Goal: Use online tool/utility: Use online tool/utility

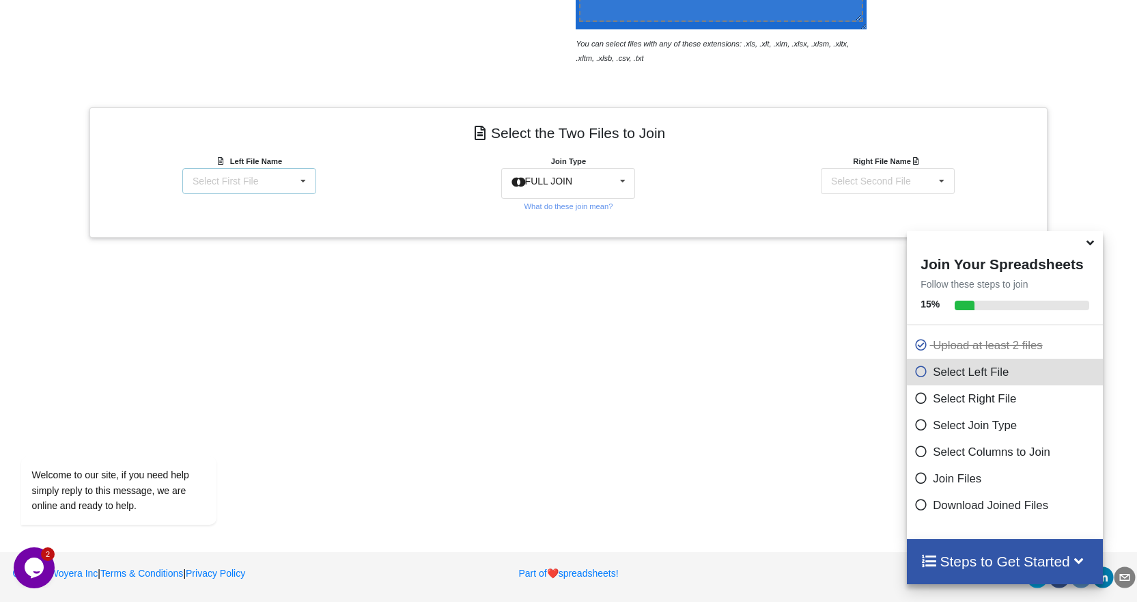
click at [306, 181] on icon at bounding box center [303, 181] width 20 height 25
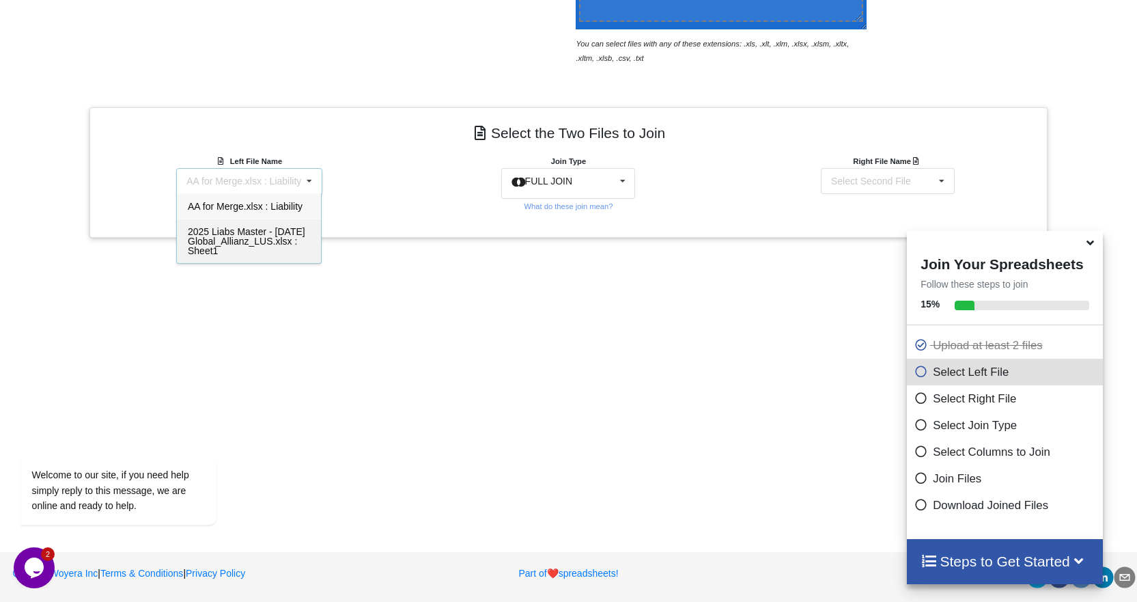
click at [265, 247] on div "2025 Liabs Master - [DATE] Global_Allianz_LUS.xlsx : Sheet1" at bounding box center [249, 241] width 144 height 44
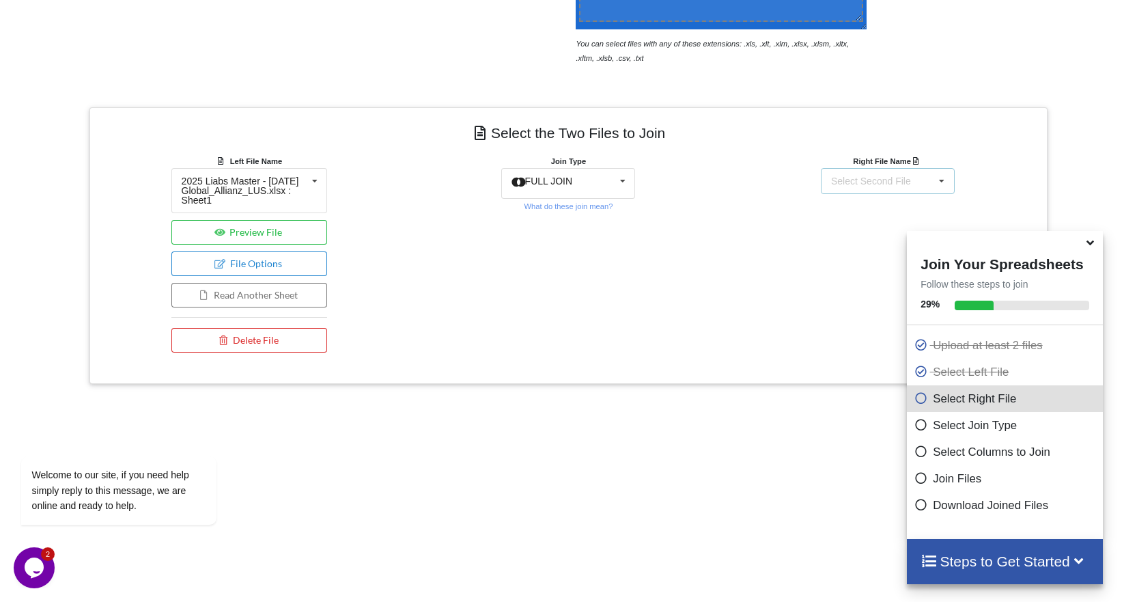
click at [934, 180] on icon at bounding box center [941, 181] width 20 height 25
click at [862, 202] on span "AA for Merge.xlsx : Liability" at bounding box center [883, 206] width 115 height 11
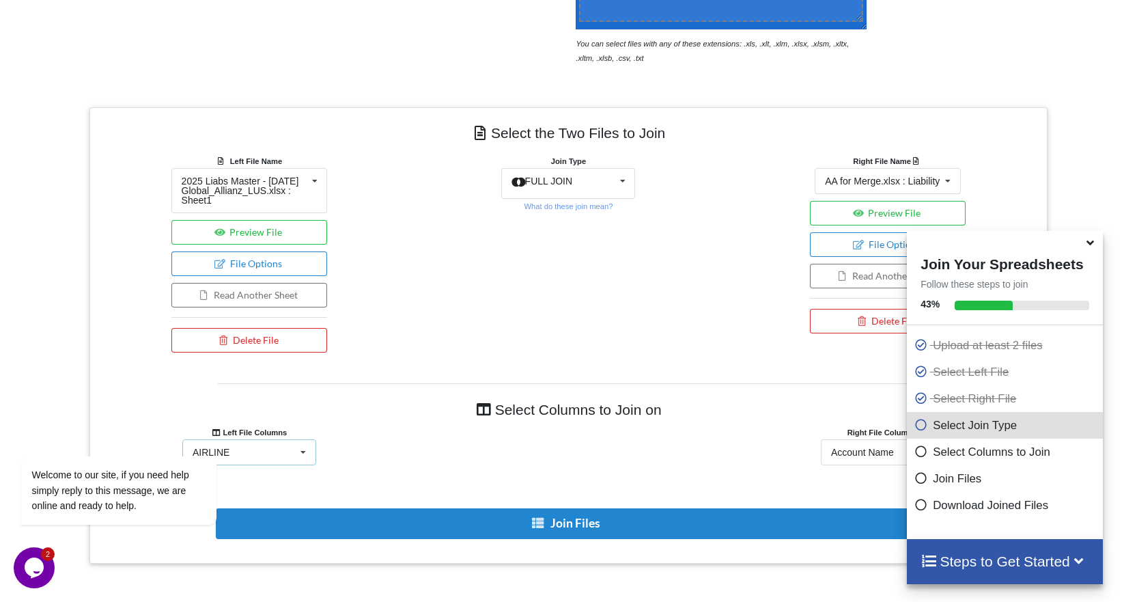
click at [309, 452] on icon at bounding box center [303, 452] width 20 height 25
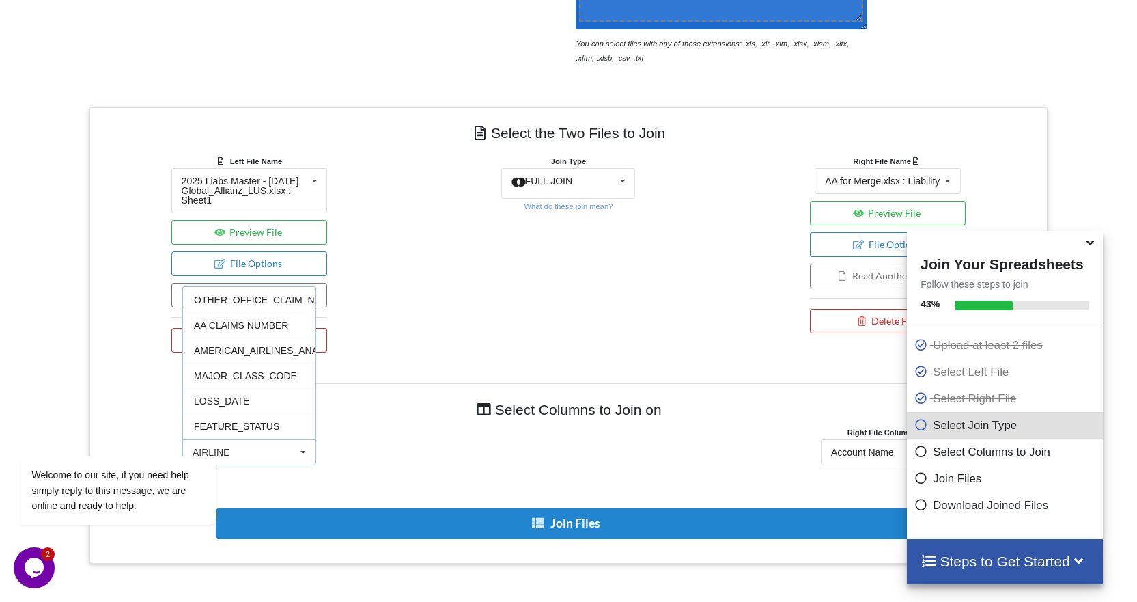
scroll to position [205, 0]
click at [259, 326] on span "AA CLAIMS NUMBER" at bounding box center [241, 322] width 94 height 11
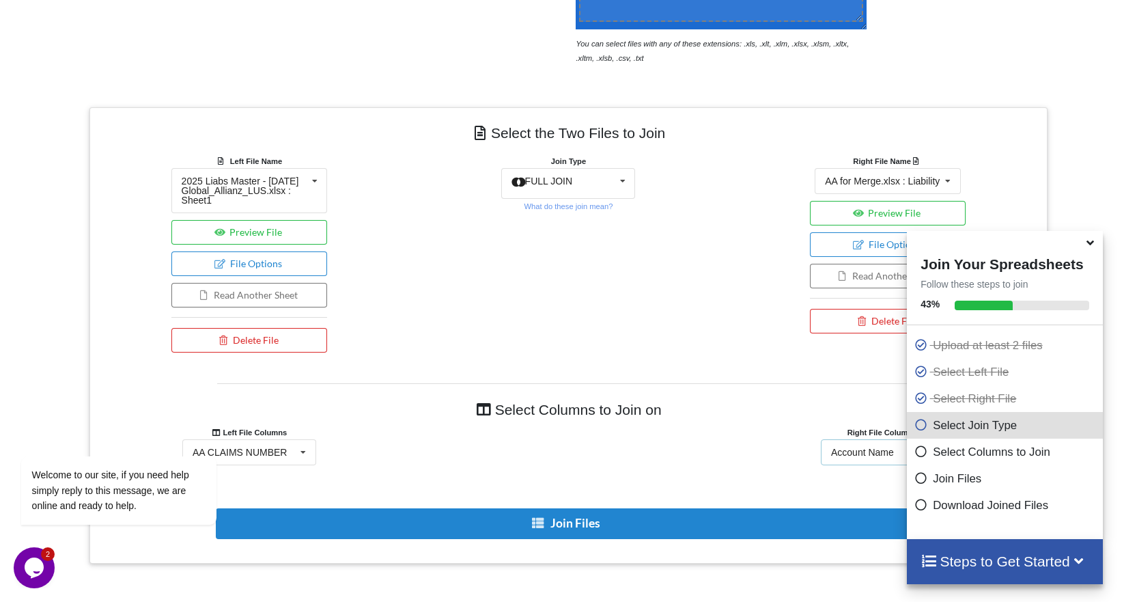
click at [870, 447] on div "Account Name" at bounding box center [862, 452] width 63 height 10
click at [848, 415] on div "AIG Legacy Claim #" at bounding box center [888, 407] width 132 height 25
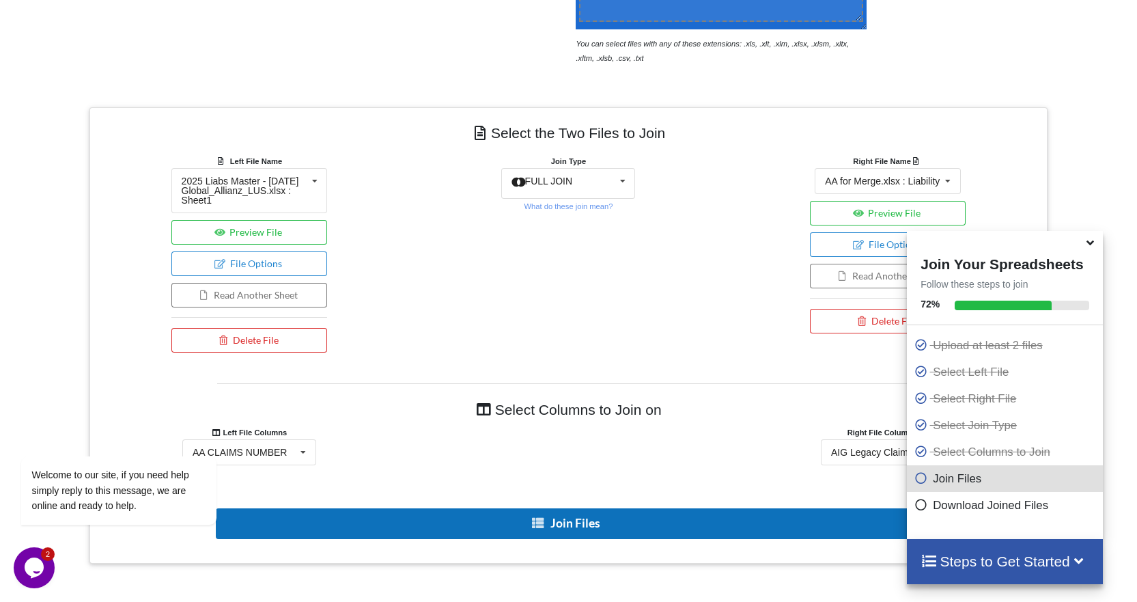
click at [627, 515] on button "Join Files" at bounding box center [567, 523] width 703 height 31
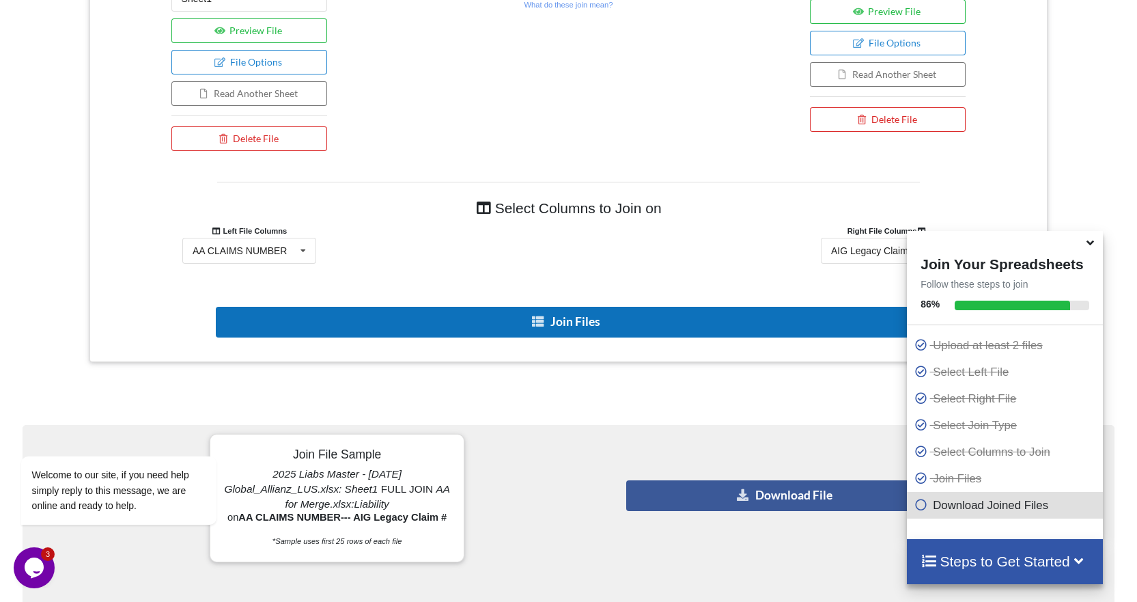
scroll to position [683, 0]
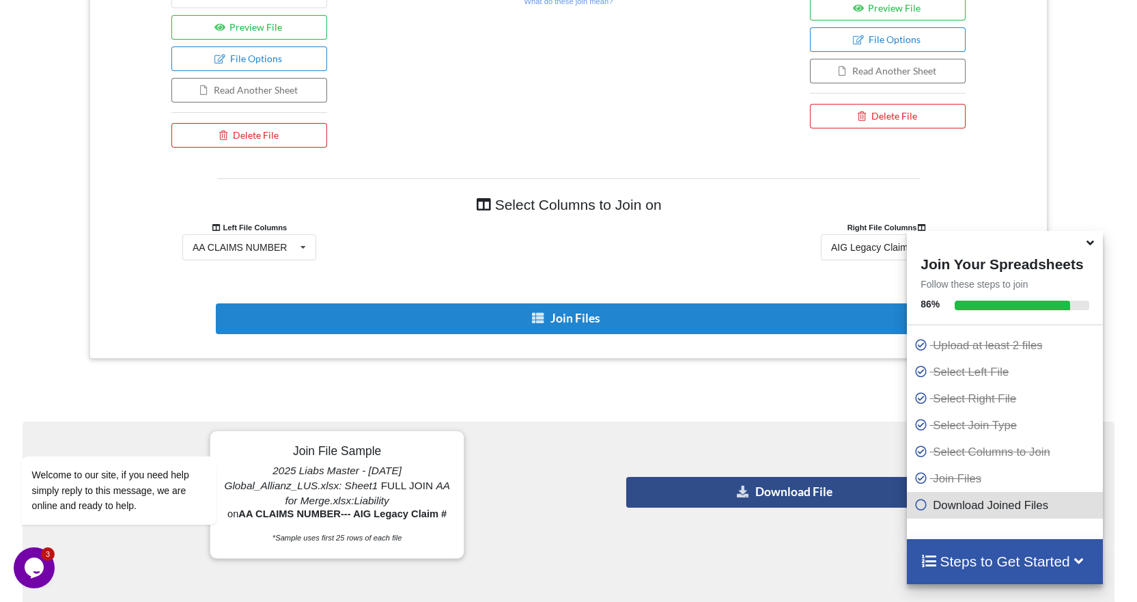
click at [716, 491] on button "Download File" at bounding box center [785, 492] width 318 height 31
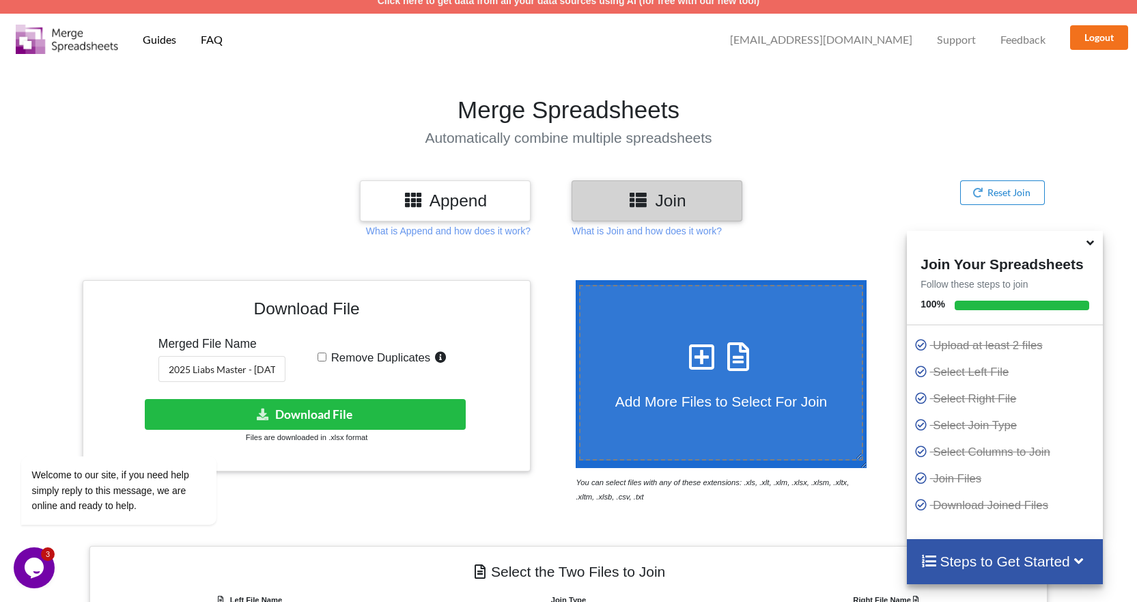
scroll to position [0, 0]
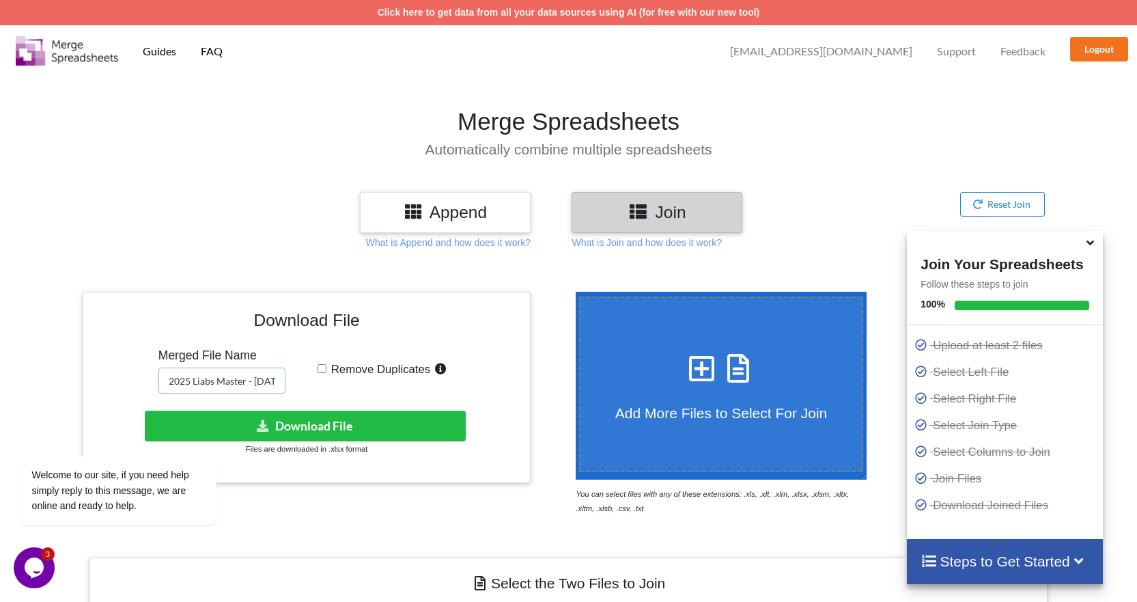
click at [259, 377] on input "2025 Liabs Master - [DATE] Global_Allianz_LUS" at bounding box center [221, 380] width 127 height 26
type input "2025 Liabs Master - [DATE] Global_Allianz_LUS_AIG"
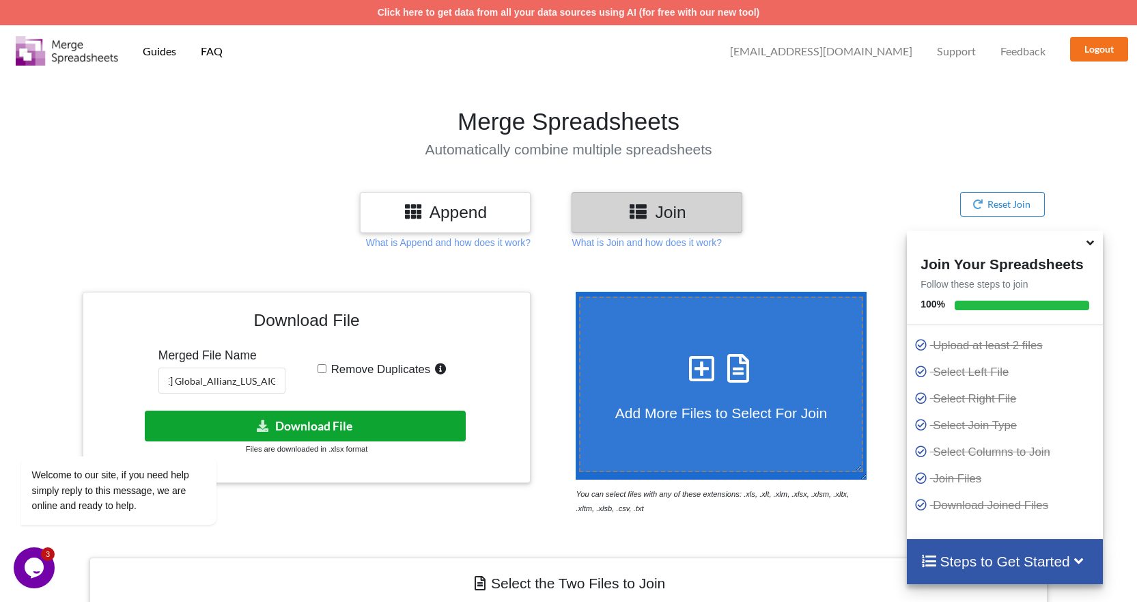
scroll to position [0, 0]
click at [295, 418] on button "Download File" at bounding box center [305, 425] width 320 height 31
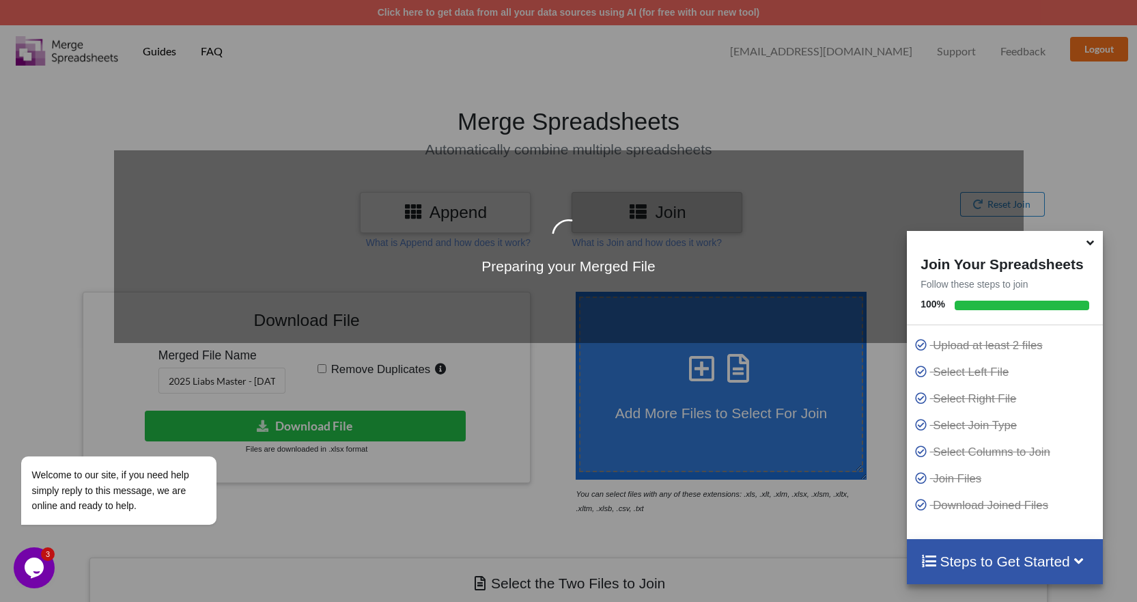
click at [1090, 246] on icon at bounding box center [1090, 240] width 14 height 12
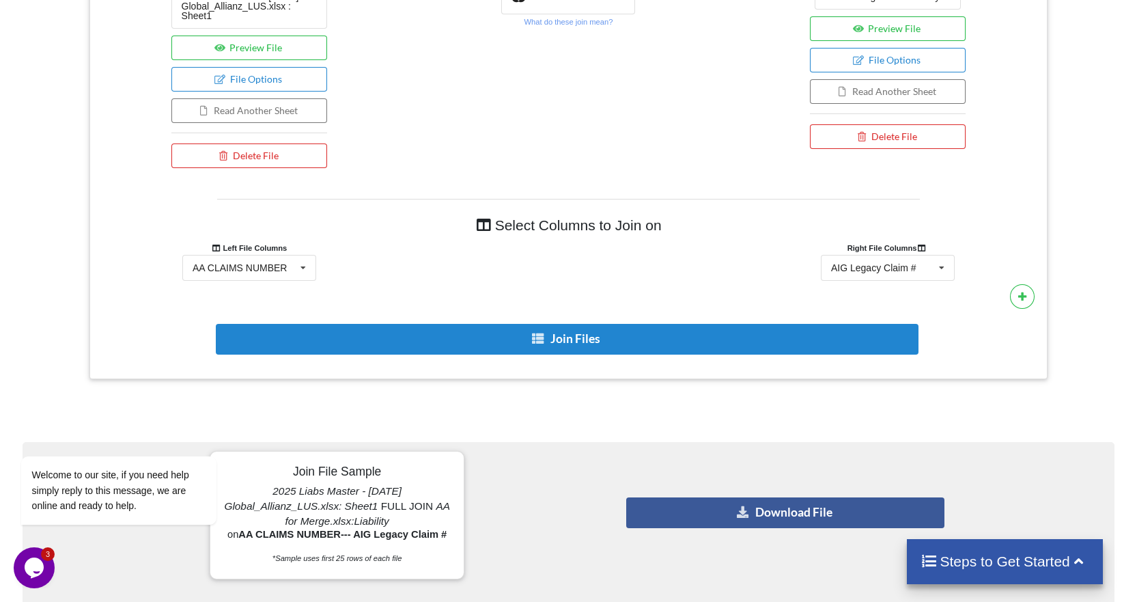
scroll to position [711, 0]
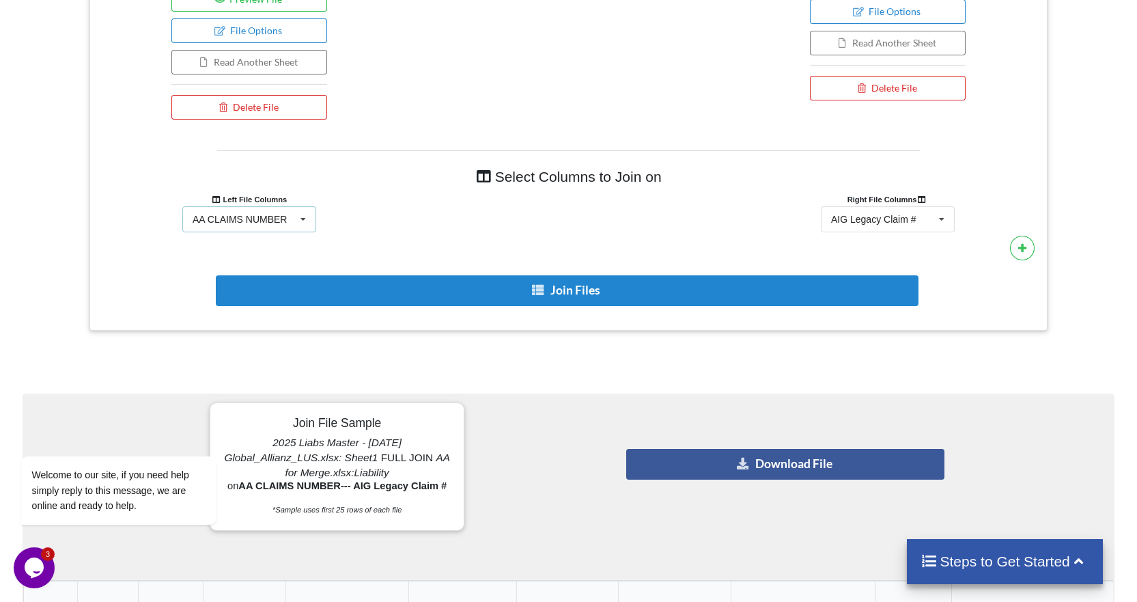
click at [304, 221] on icon at bounding box center [303, 219] width 20 height 25
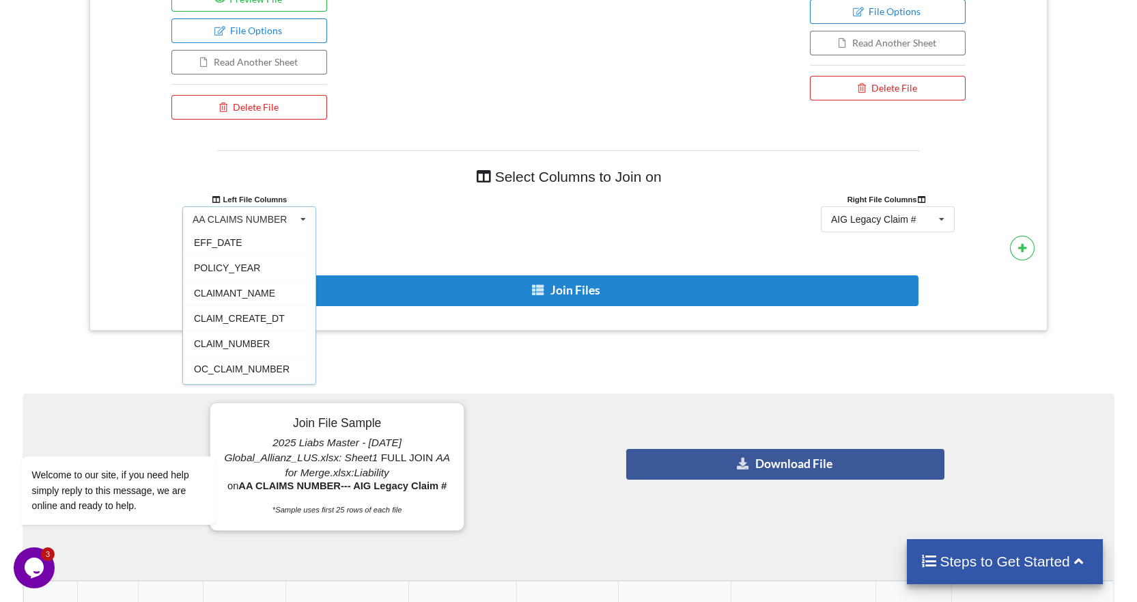
scroll to position [40, 0]
click at [255, 357] on div "Welcome to our site, if you need help simply reply to this message, we are onli…" at bounding box center [137, 434] width 246 height 208
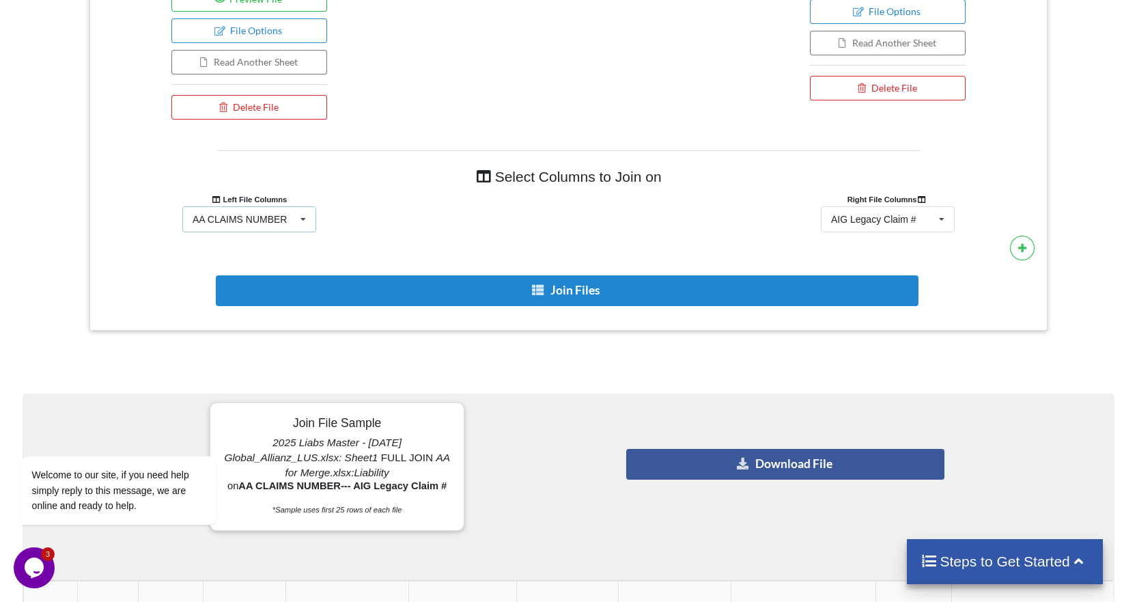
click at [304, 225] on icon at bounding box center [303, 219] width 20 height 25
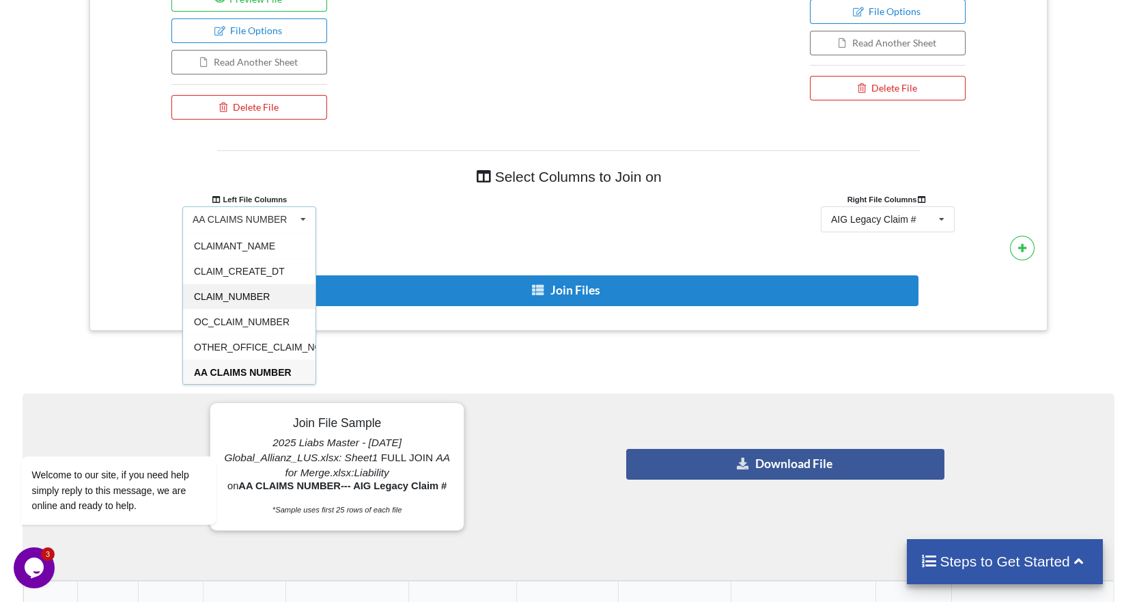
click at [272, 294] on div "CLAIM_NUMBER" at bounding box center [249, 295] width 132 height 25
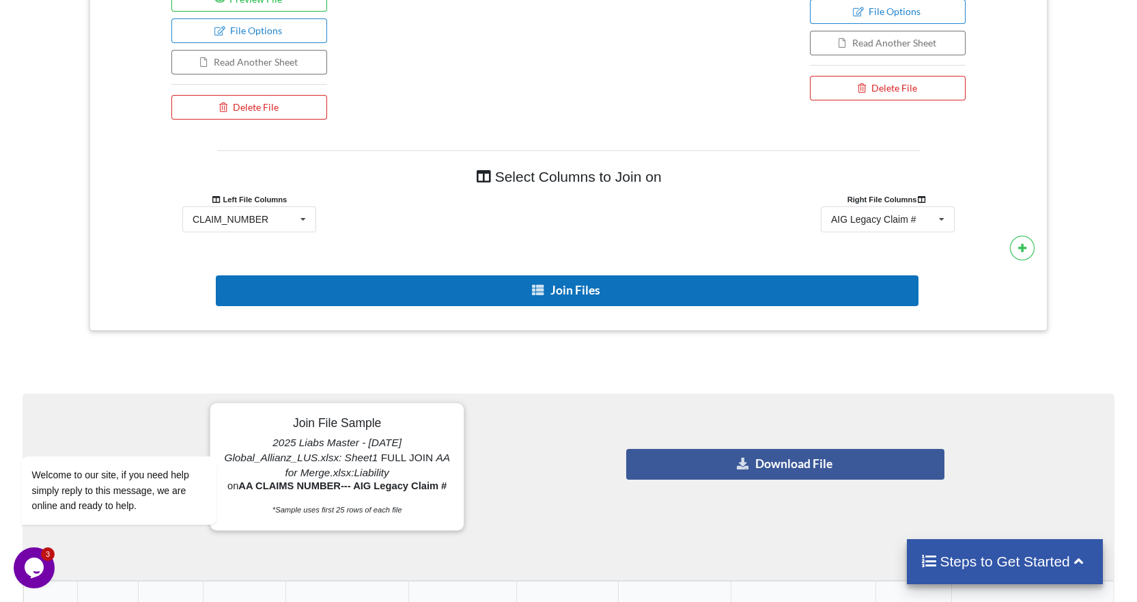
click at [529, 293] on button "Join Files" at bounding box center [567, 290] width 703 height 31
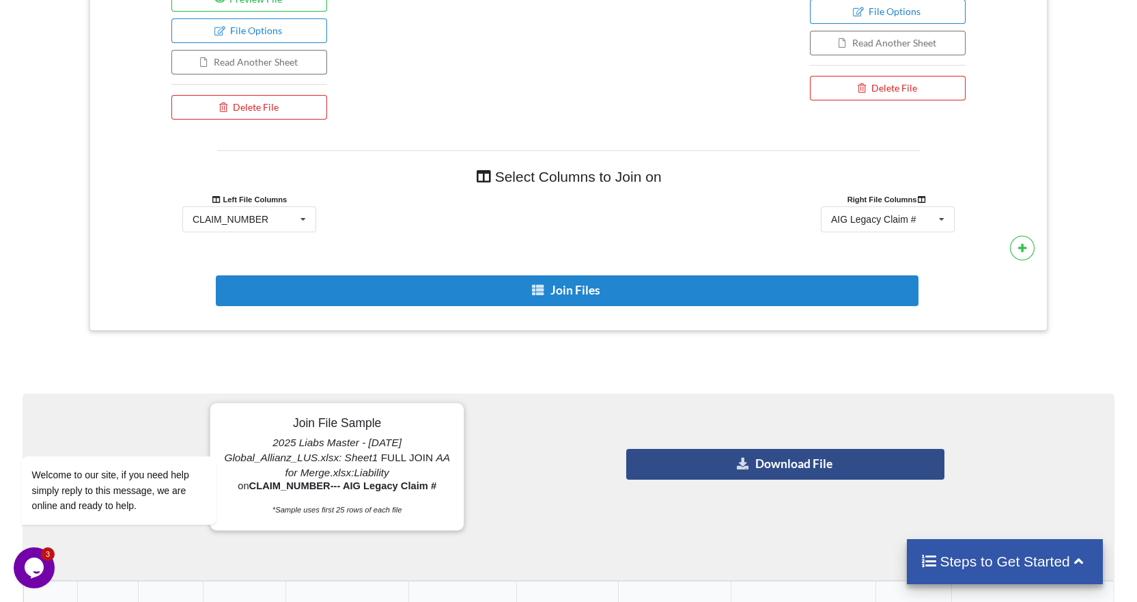
click at [721, 461] on button "Download File" at bounding box center [785, 464] width 318 height 31
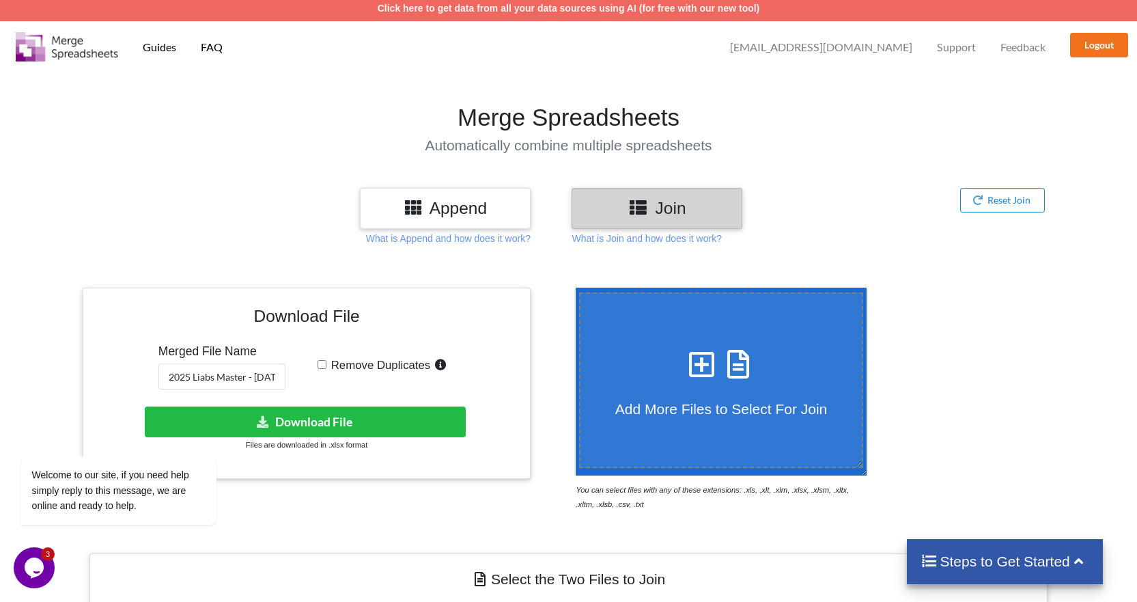
scroll to position [0, 0]
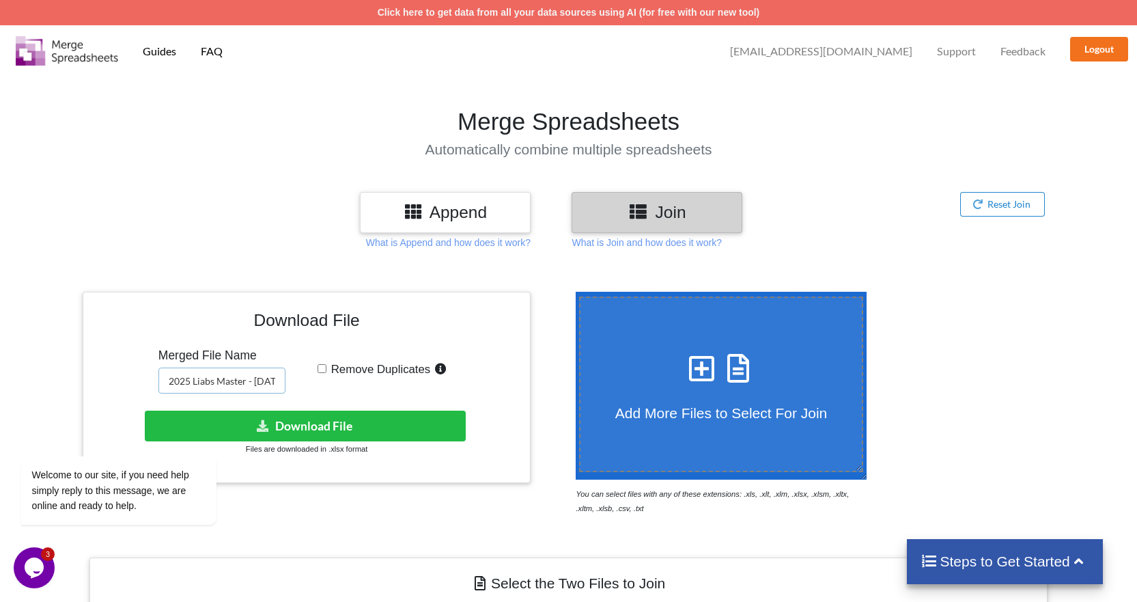
click at [269, 379] on input "2025 Liabs Master - [DATE] Global_Allianz_LUS_AIG" at bounding box center [221, 380] width 127 height 26
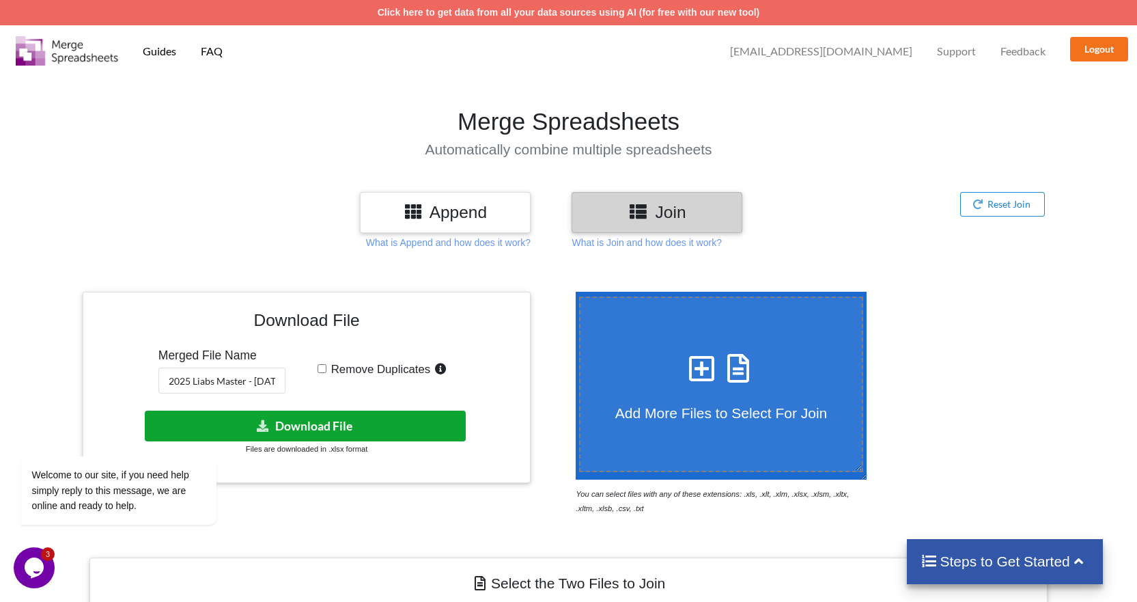
click at [311, 432] on button "Download File" at bounding box center [305, 425] width 320 height 31
